Goal: Task Accomplishment & Management: Manage account settings

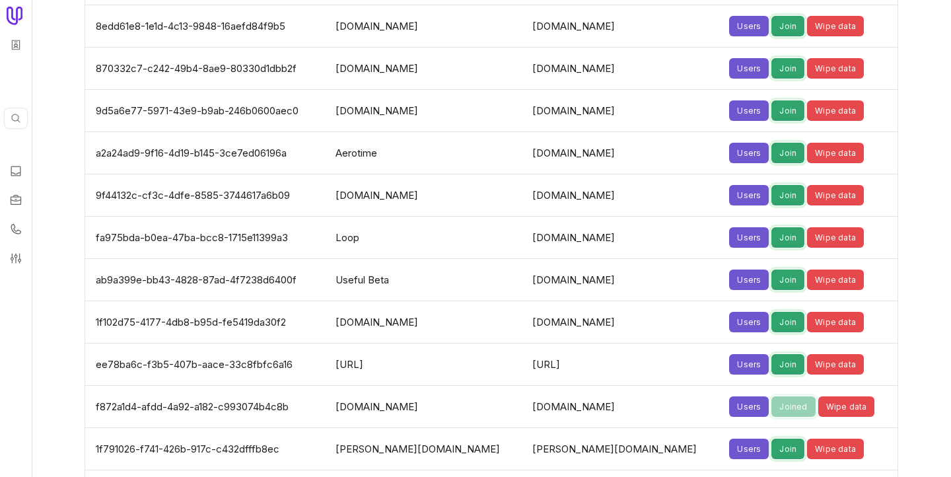
scroll to position [4308, 0]
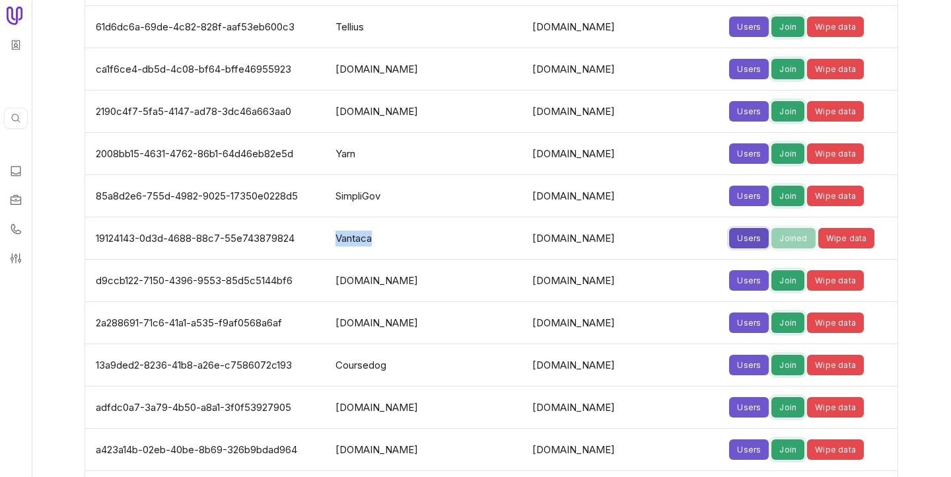
click at [729, 229] on button "Users" at bounding box center [749, 238] width 40 height 20
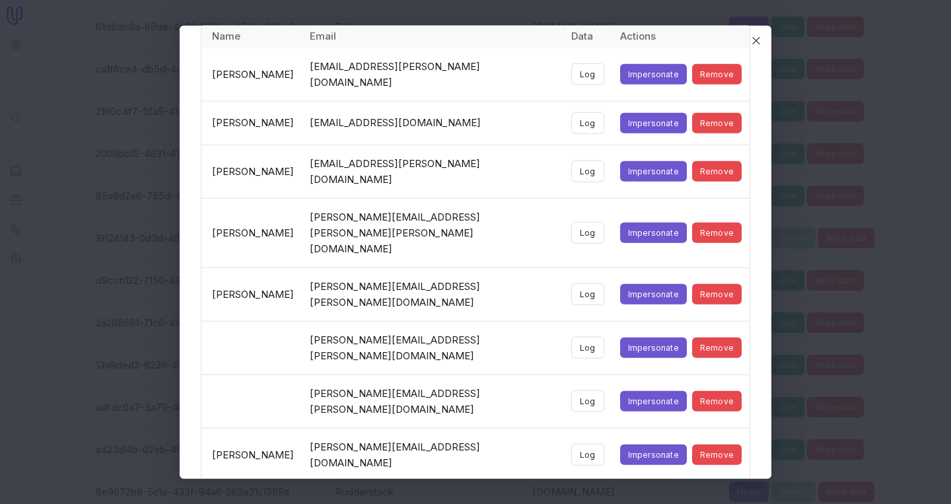
scroll to position [71, 0]
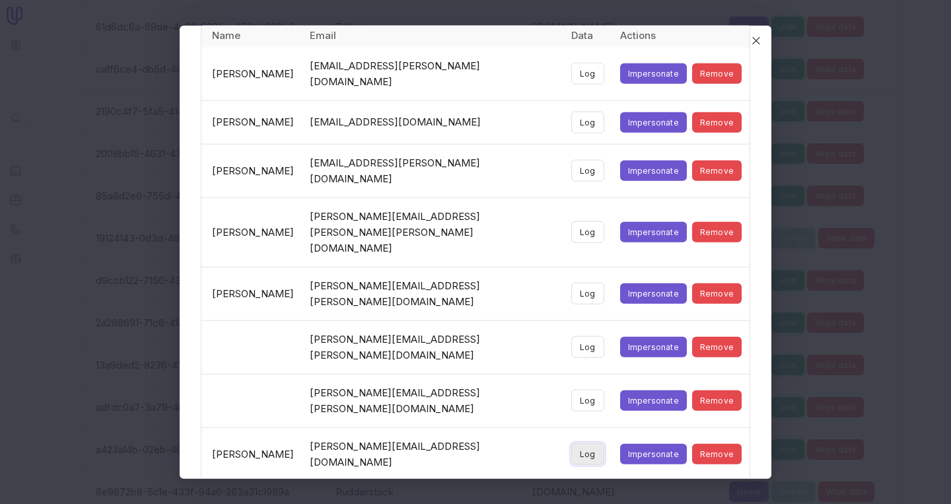
click at [579, 443] on button "Log" at bounding box center [587, 454] width 33 height 22
click at [758, 36] on icon "Close" at bounding box center [756, 40] width 12 height 12
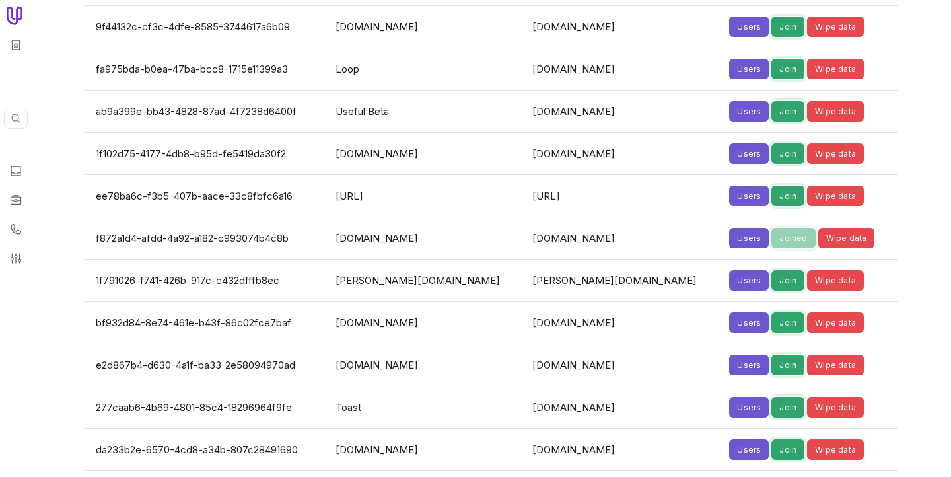
scroll to position [4308, 0]
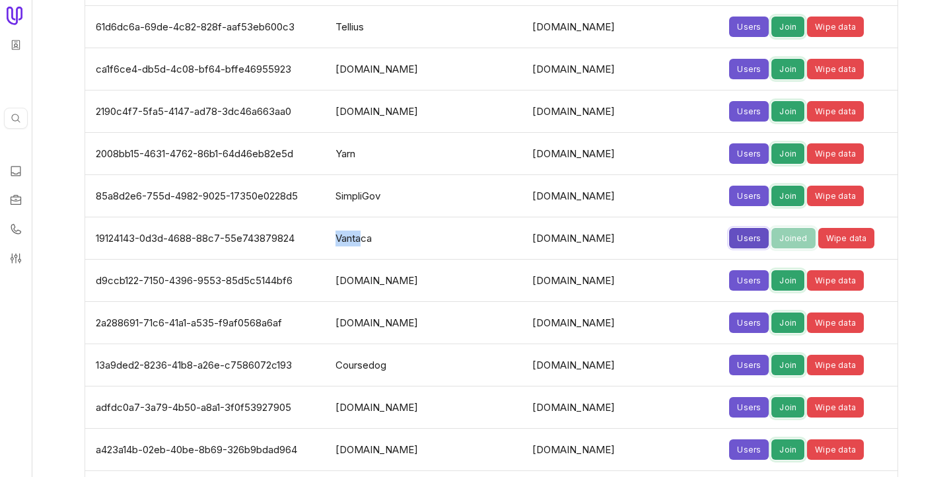
click at [729, 240] on button "Users" at bounding box center [749, 238] width 40 height 20
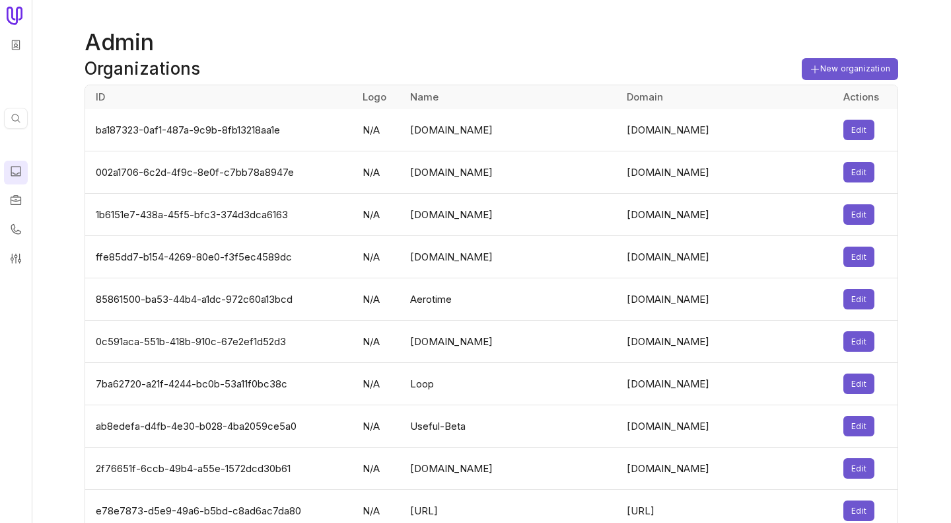
click at [15, 168] on icon at bounding box center [15, 171] width 13 height 13
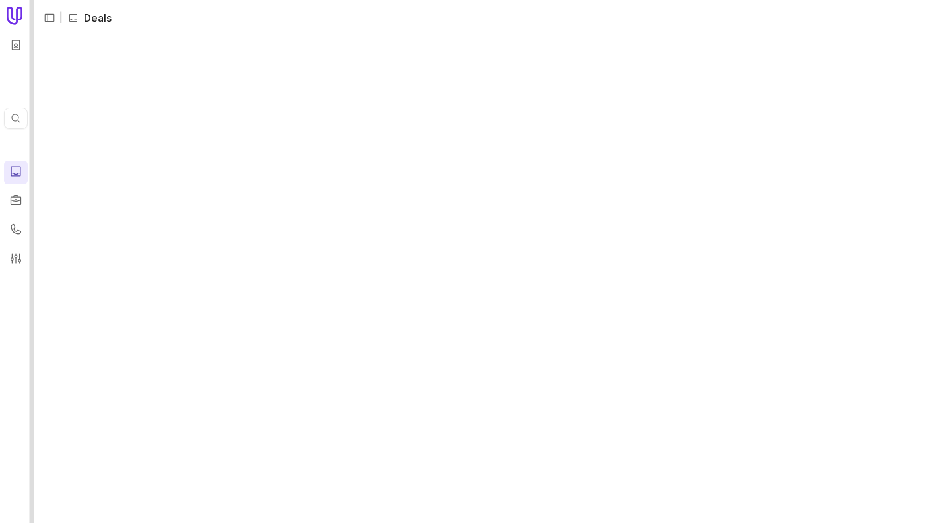
click at [33, 156] on div at bounding box center [32, 261] width 5 height 523
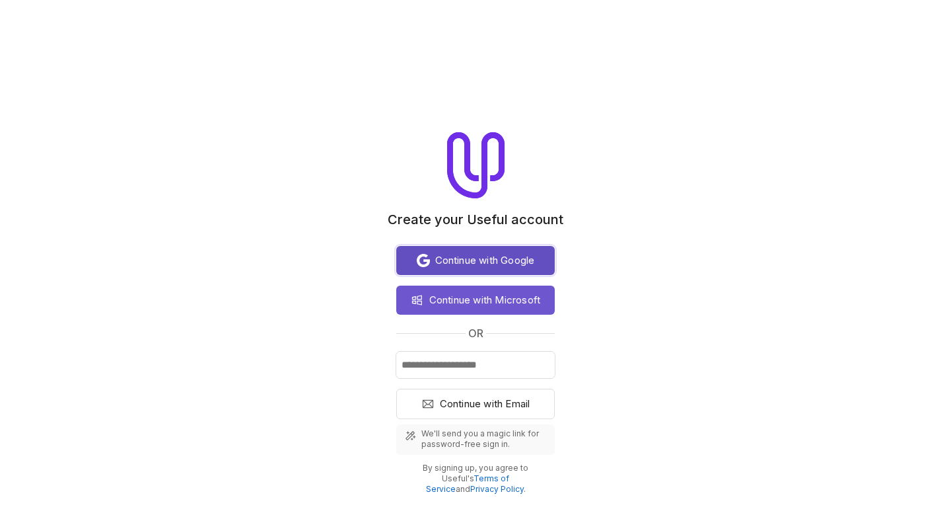
click at [515, 259] on span "Continue with Google" at bounding box center [485, 260] width 100 height 16
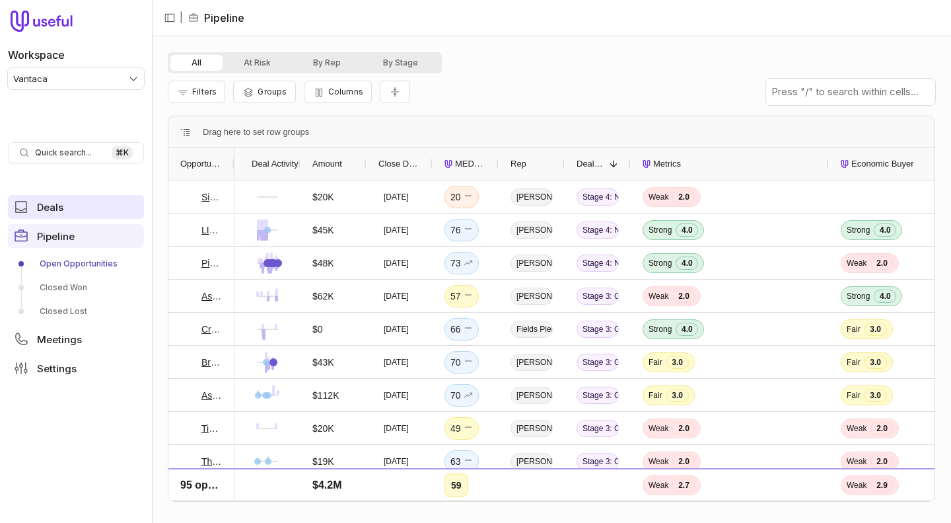
click at [65, 203] on link "Deals" at bounding box center [76, 207] width 136 height 24
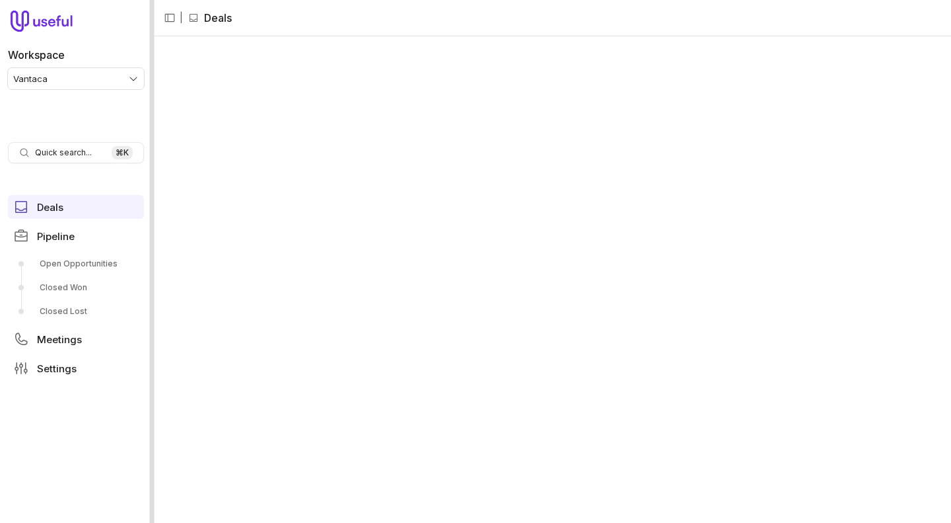
click at [153, 104] on div at bounding box center [152, 261] width 5 height 523
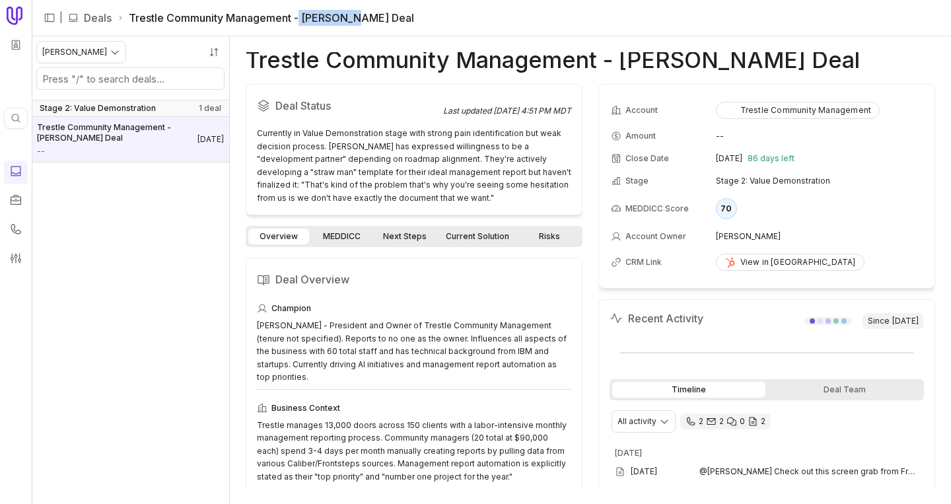
drag, startPoint x: 301, startPoint y: 18, endPoint x: 361, endPoint y: 17, distance: 60.1
click at [363, 18] on div "| Deals Trestle Community Management - HOAi Deal" at bounding box center [232, 18] width 385 height 20
click at [361, 17] on div "| Deals Trestle Community Management - HOAi Deal" at bounding box center [232, 18] width 385 height 20
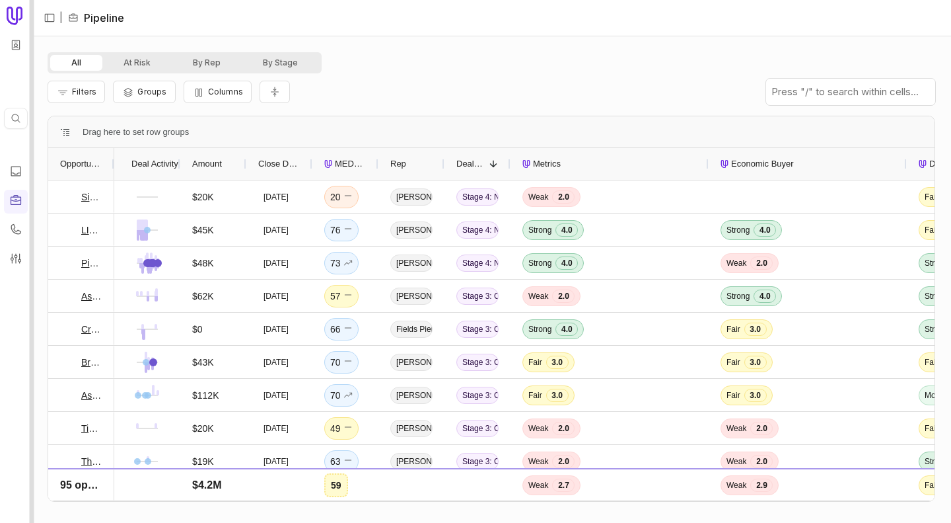
click at [30, 172] on div at bounding box center [32, 261] width 5 height 523
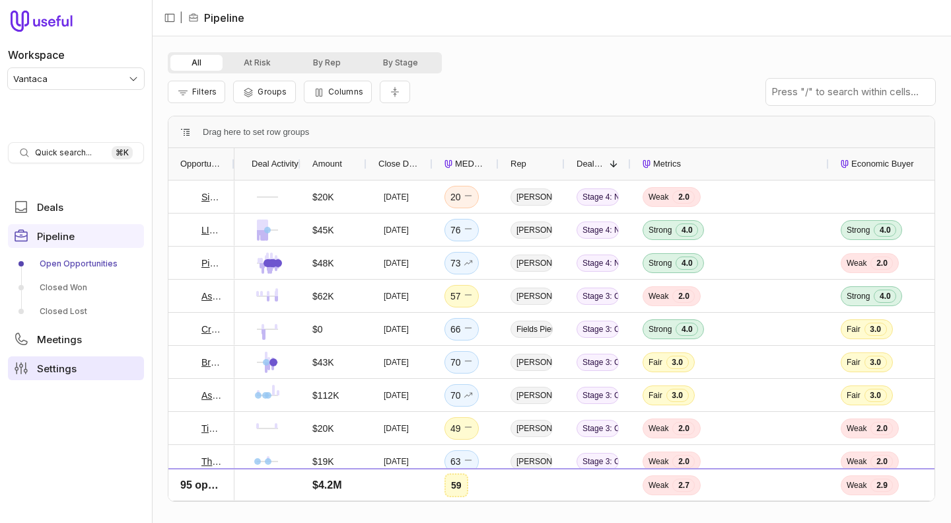
click at [61, 359] on link "Settings" at bounding box center [76, 368] width 136 height 24
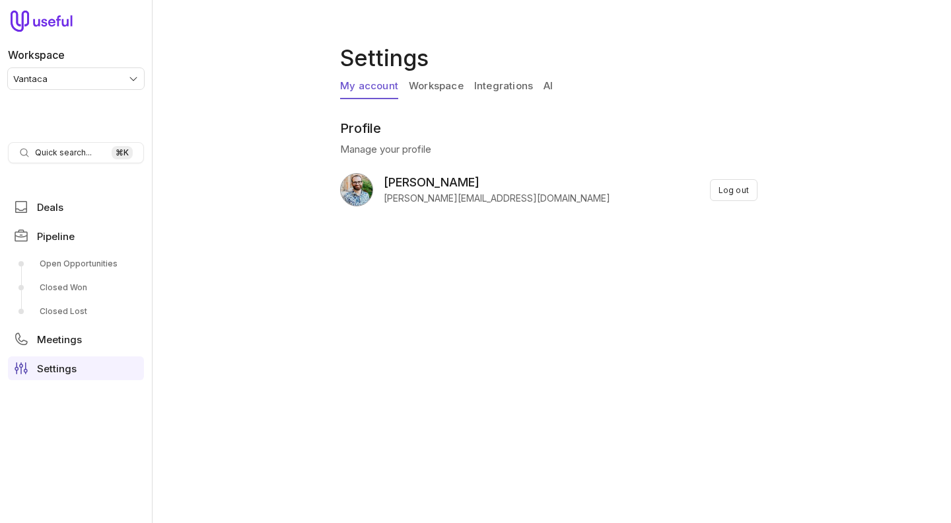
click at [496, 365] on div "Settings My account Workspace Integrations AI Profile Manage your profile Yuri …" at bounding box center [551, 261] width 799 height 523
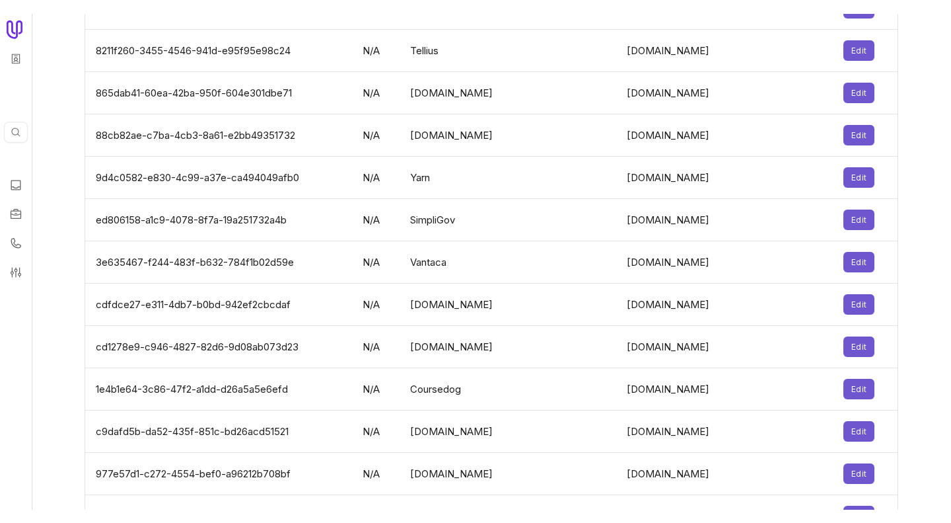
scroll to position [4299, 0]
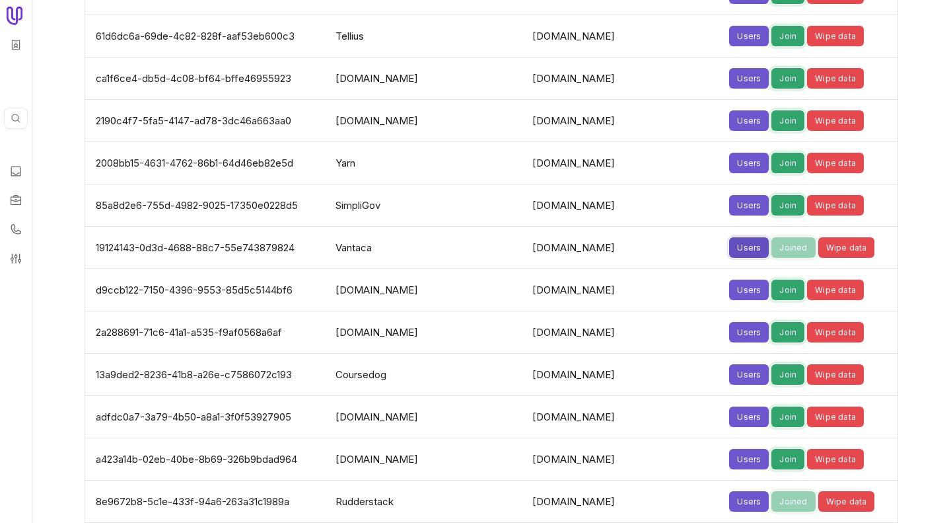
click at [729, 246] on button "Users" at bounding box center [749, 247] width 40 height 20
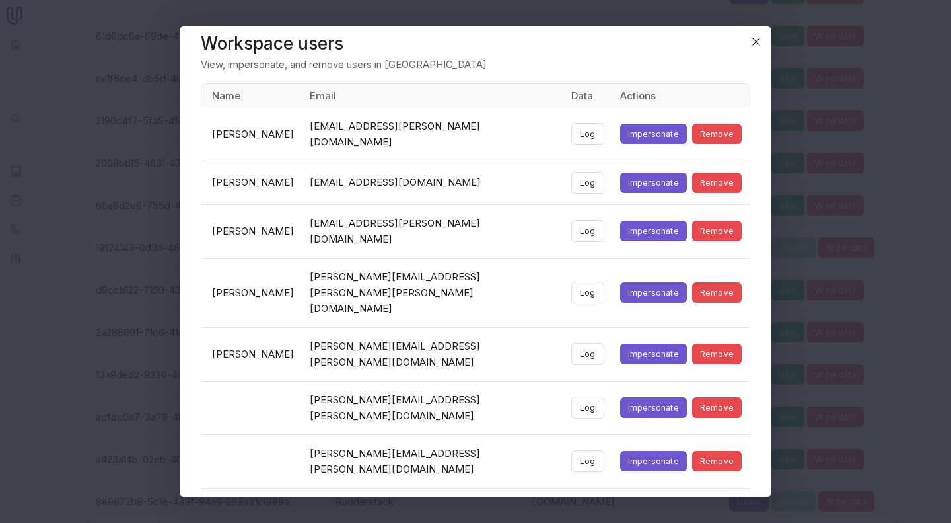
scroll to position [15, 0]
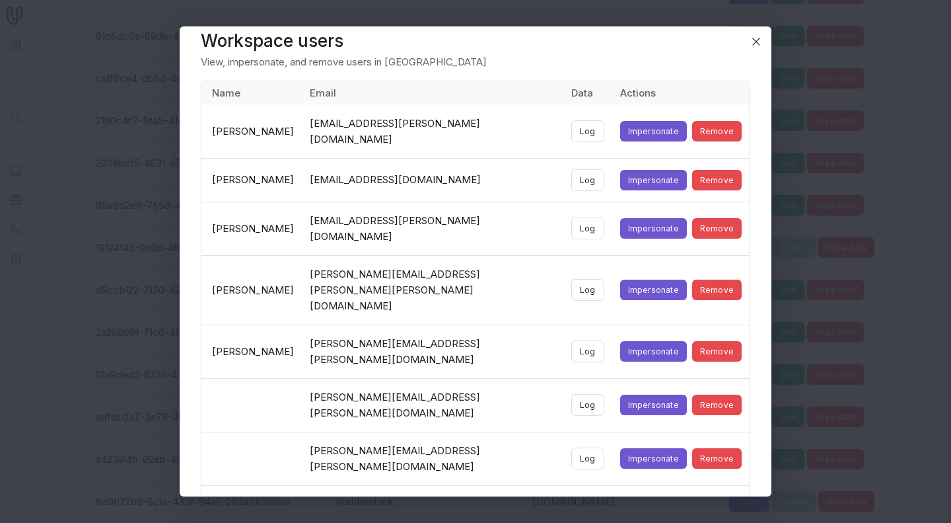
click at [592, 214] on td "Log" at bounding box center [588, 228] width 49 height 54
click at [580, 217] on button "Log" at bounding box center [587, 228] width 33 height 22
click at [571, 501] on button "Log" at bounding box center [587, 512] width 33 height 22
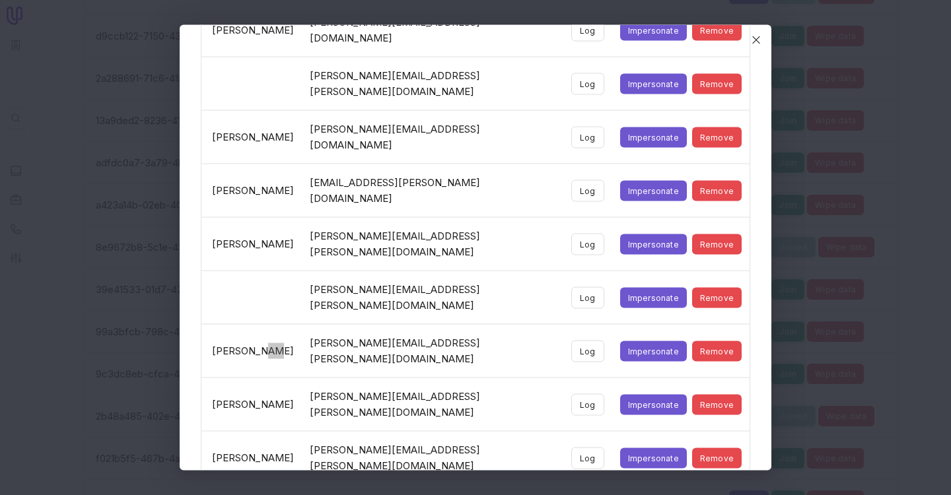
scroll to position [982, 0]
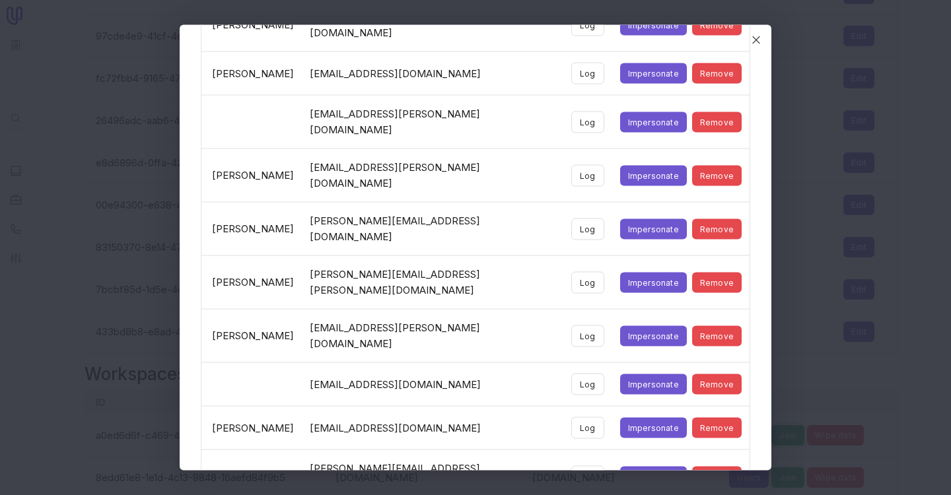
scroll to position [0, 0]
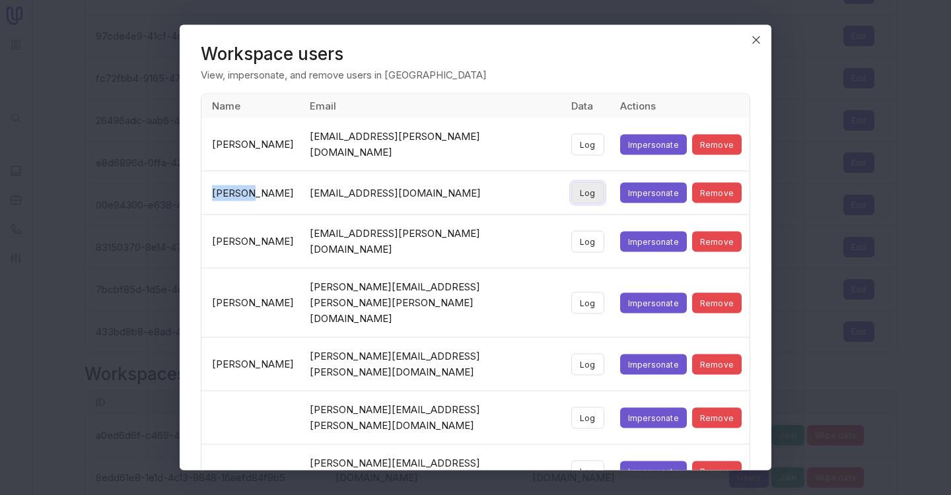
click at [581, 182] on button "Log" at bounding box center [587, 193] width 33 height 22
